Goal: Task Accomplishment & Management: Use online tool/utility

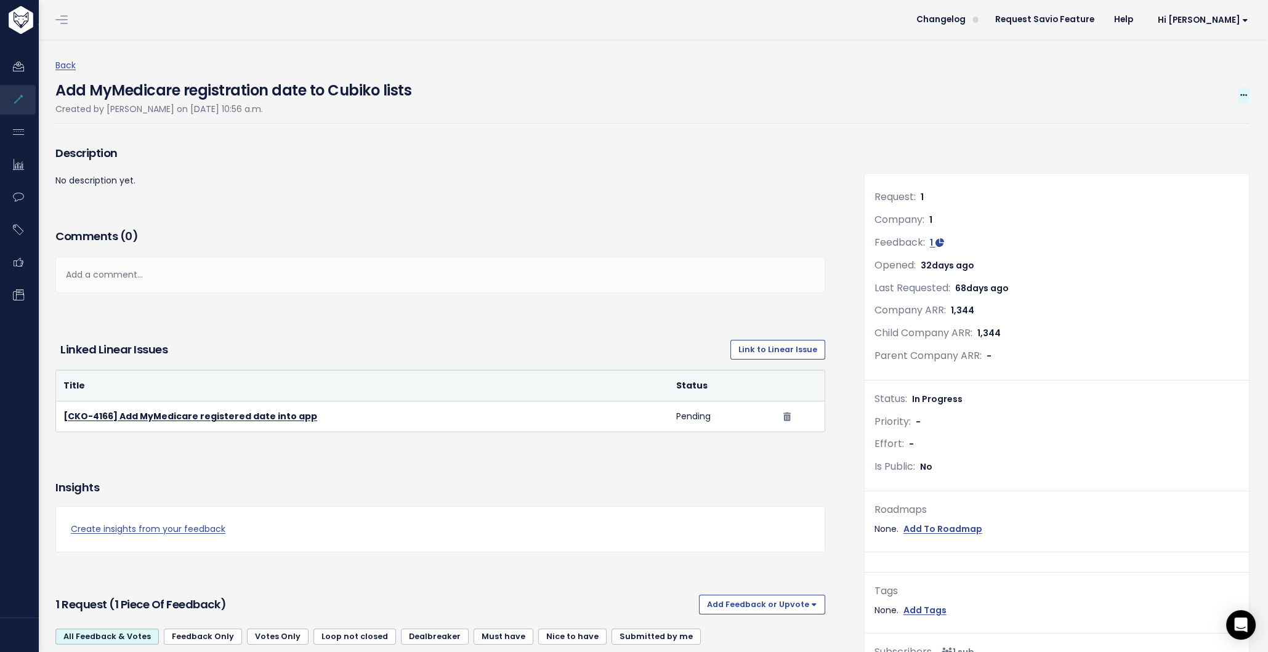
click at [1241, 92] on icon at bounding box center [1244, 96] width 7 height 8
click at [1184, 150] on link "Merge" at bounding box center [1202, 154] width 91 height 24
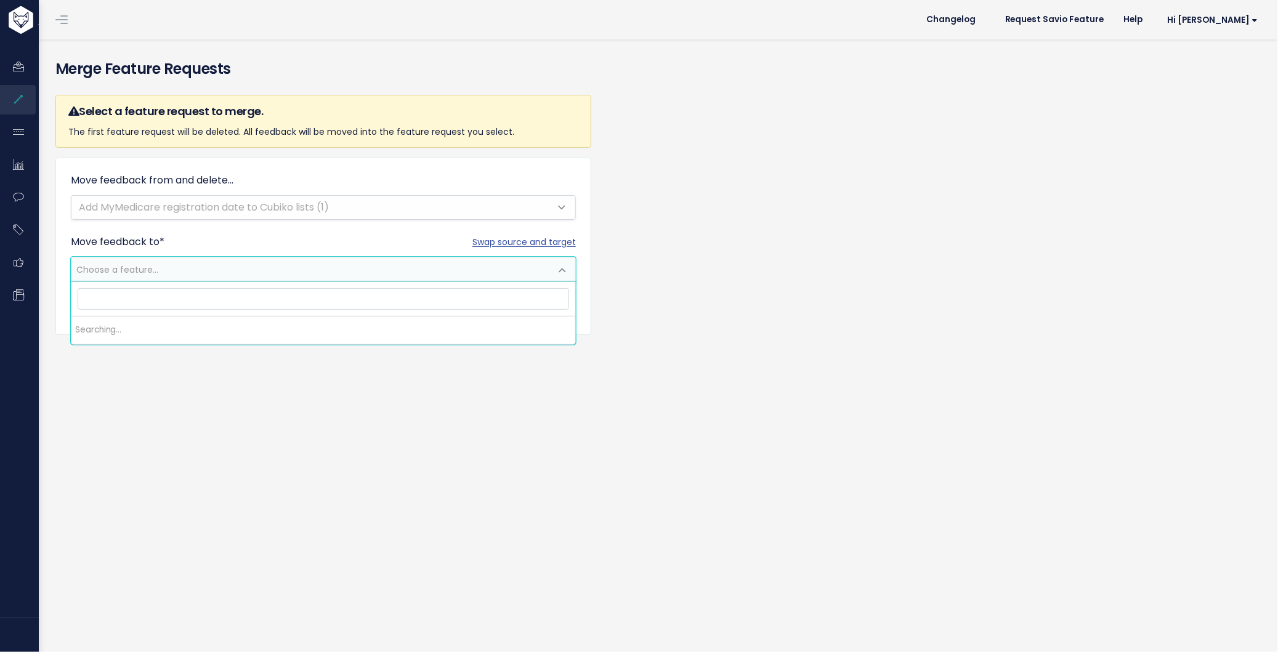
click at [258, 270] on span "Choose a feature..." at bounding box center [310, 269] width 479 height 25
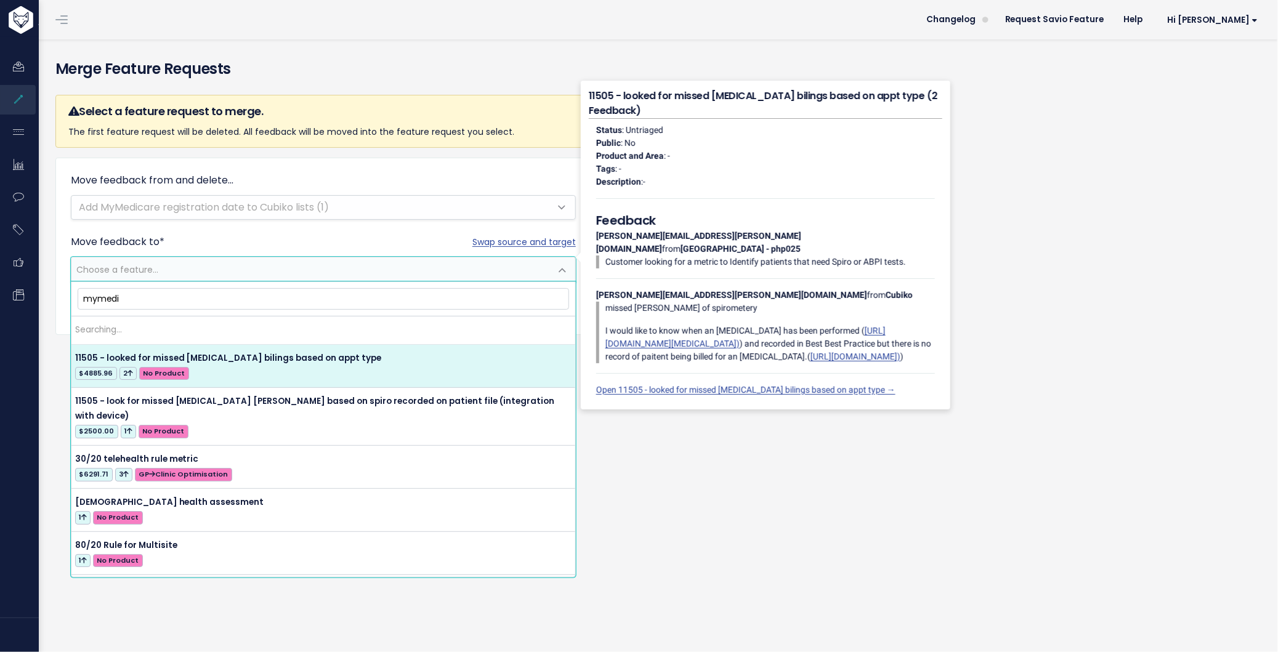
type input "mymedic"
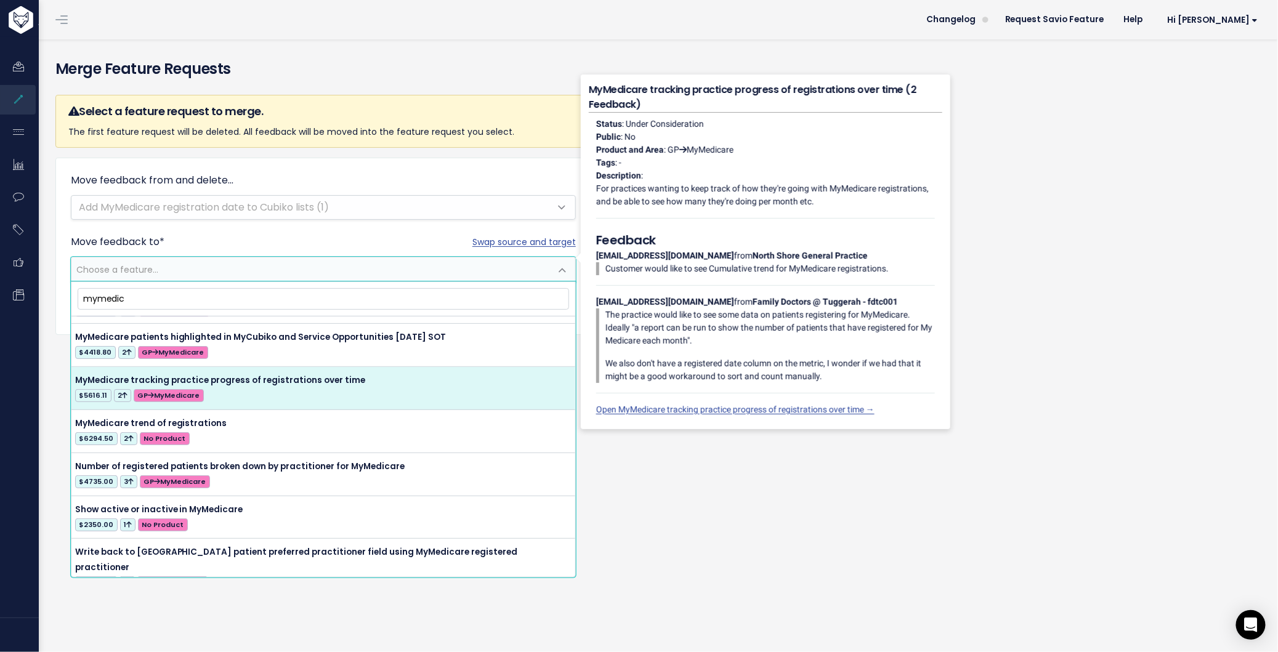
scroll to position [209, 0]
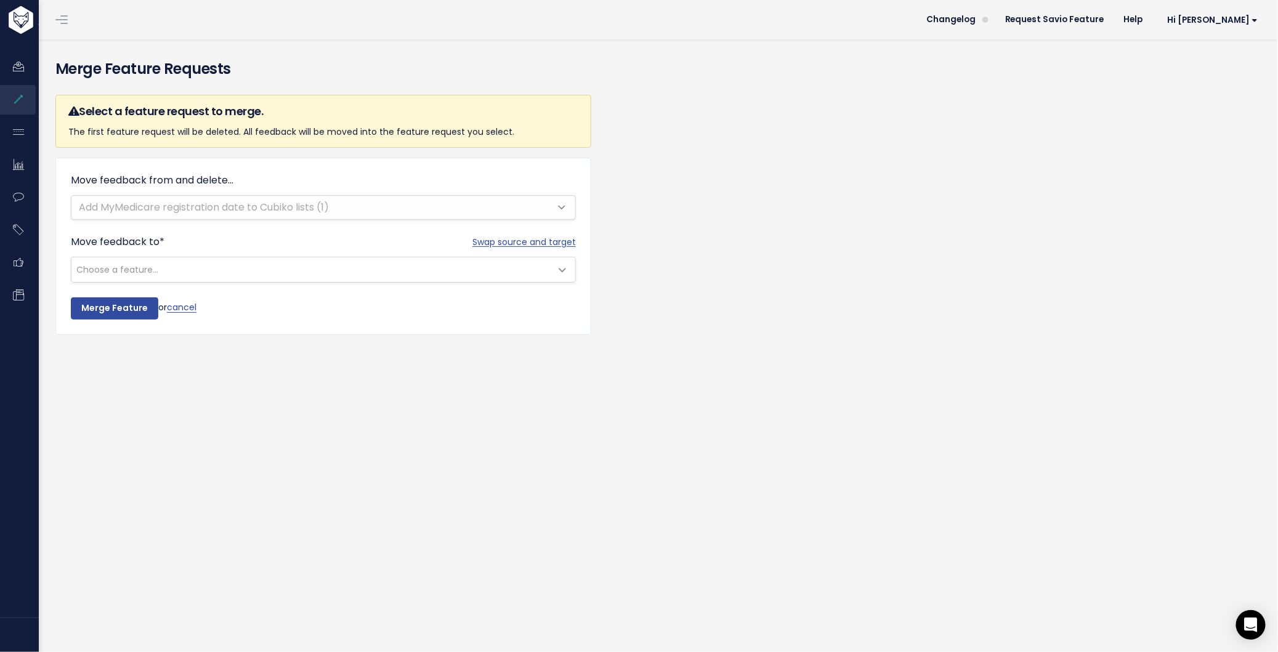
click at [344, 235] on div "Move feedback to * Choose a feature..." at bounding box center [323, 259] width 505 height 48
